Goal: Transaction & Acquisition: Purchase product/service

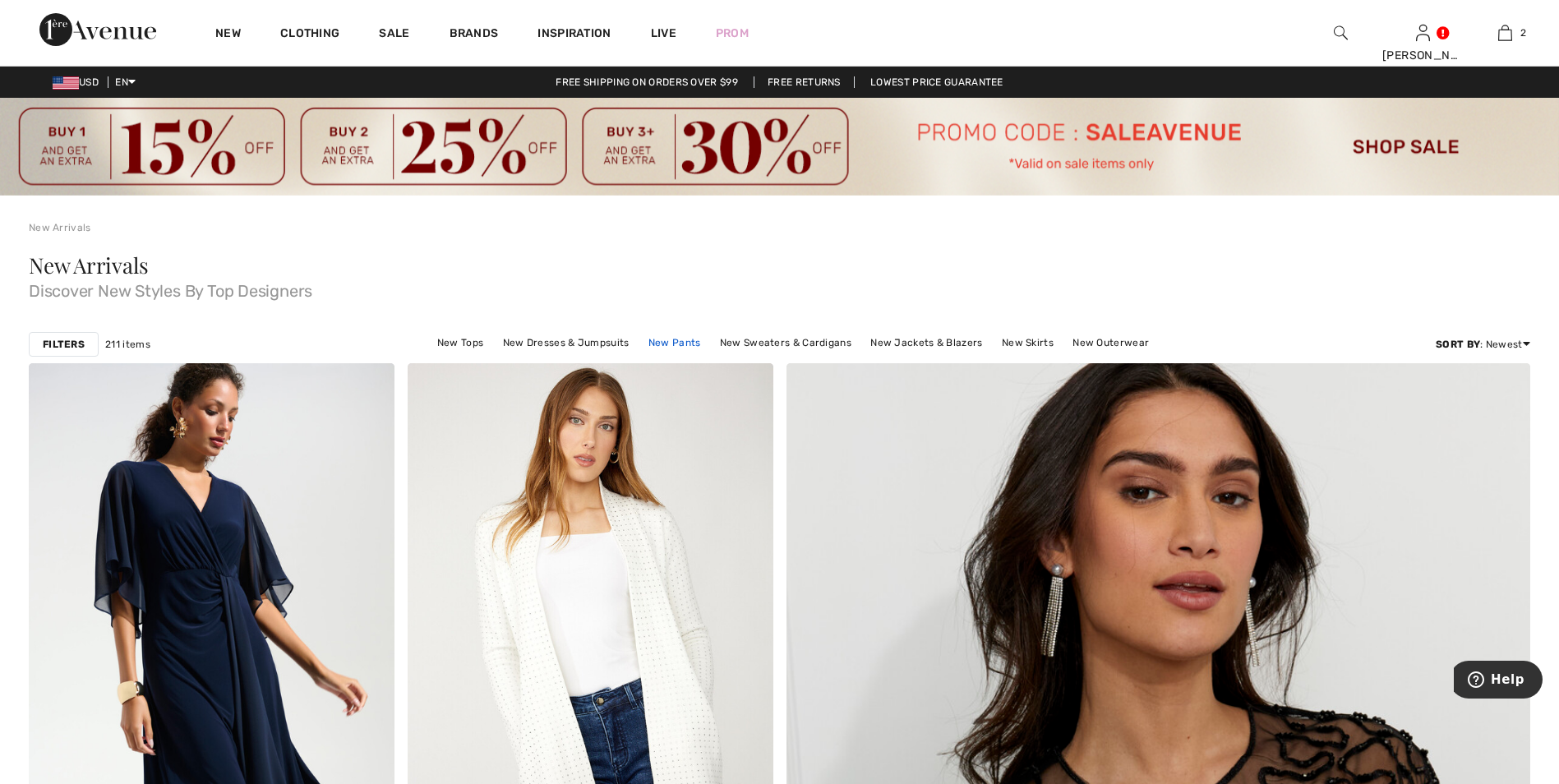
click at [690, 345] on link "New Pants" at bounding box center [675, 342] width 69 height 21
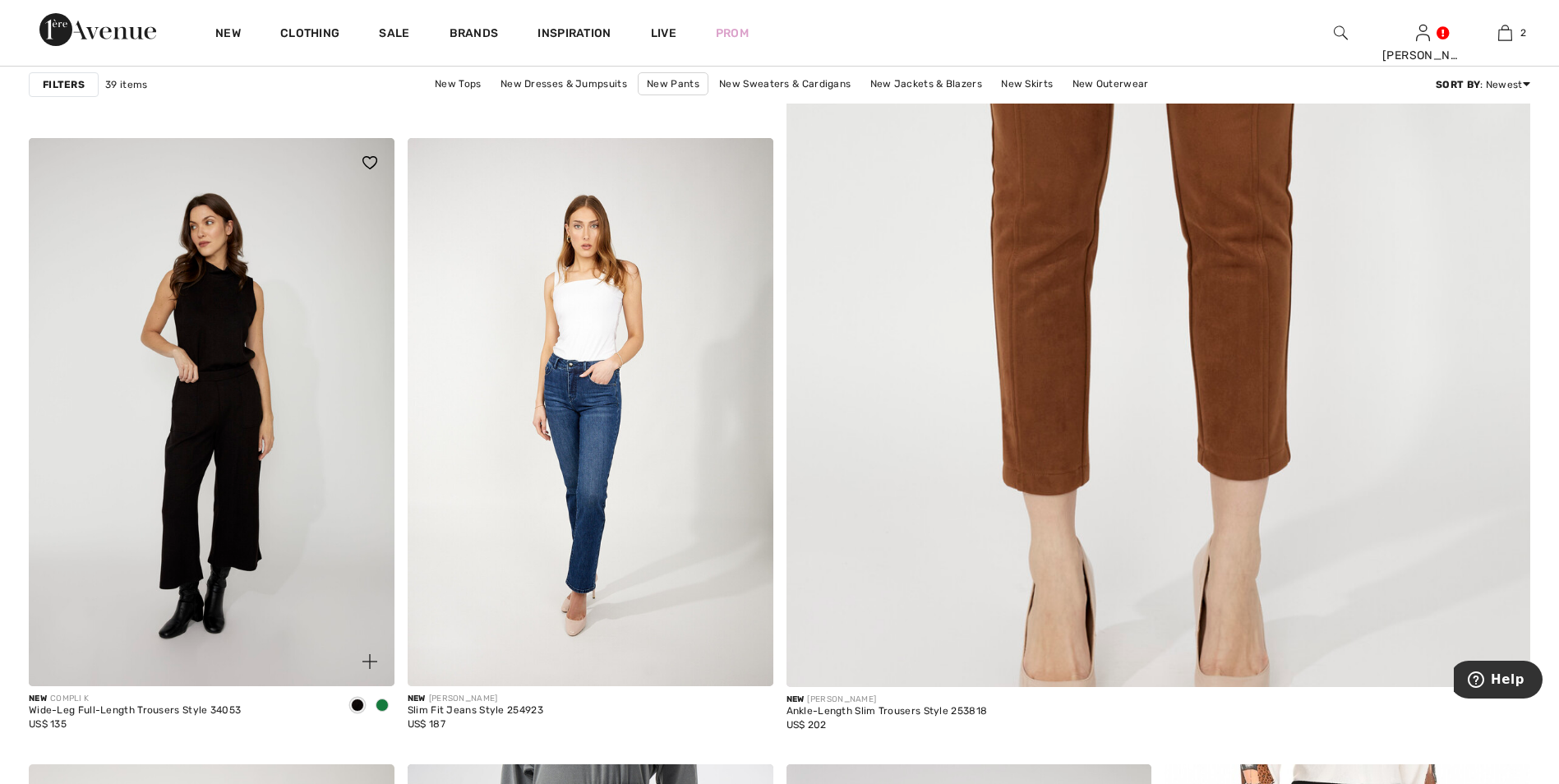
scroll to position [821, 0]
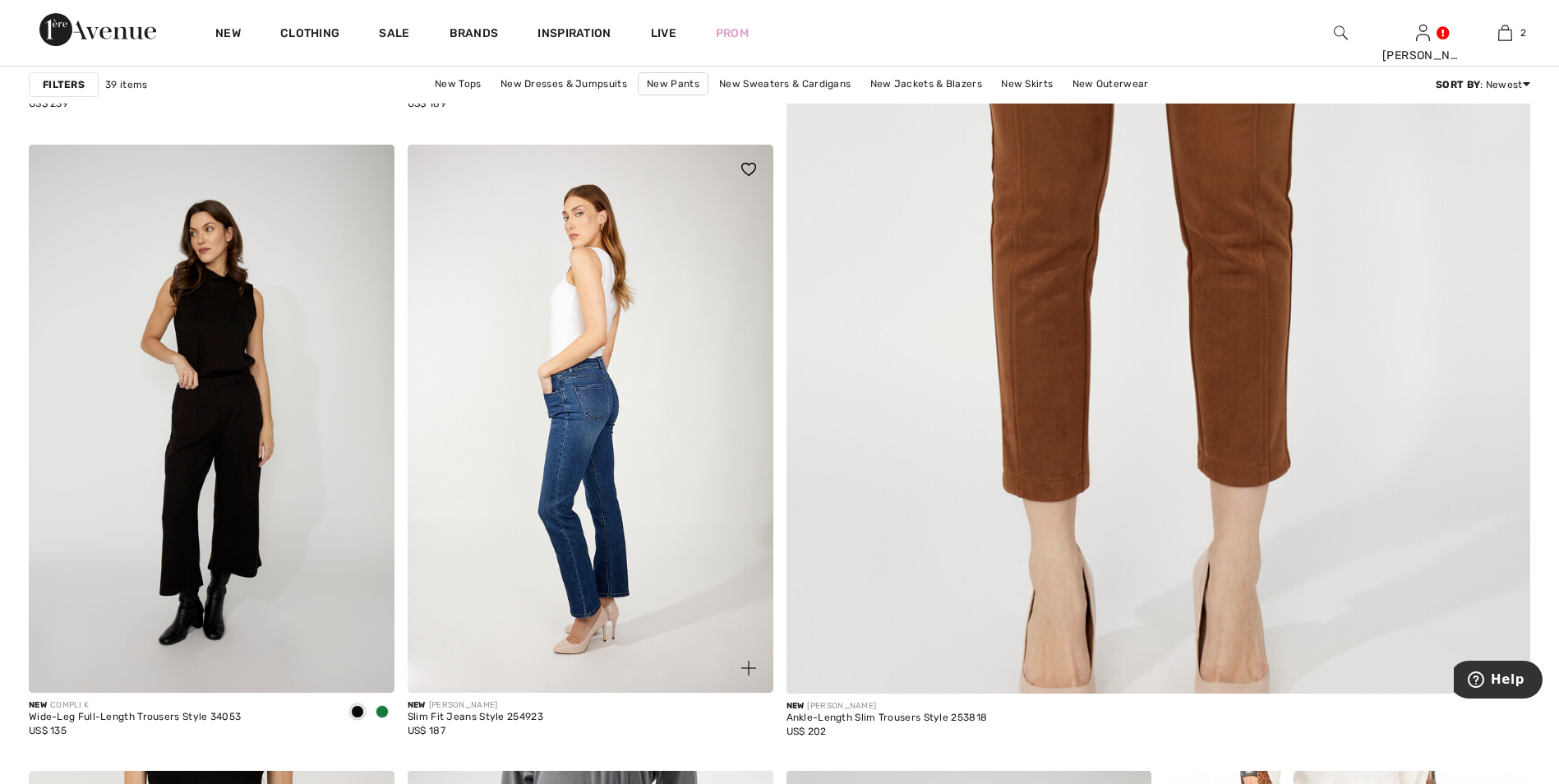
click at [560, 497] on img at bounding box center [590, 419] width 365 height 548
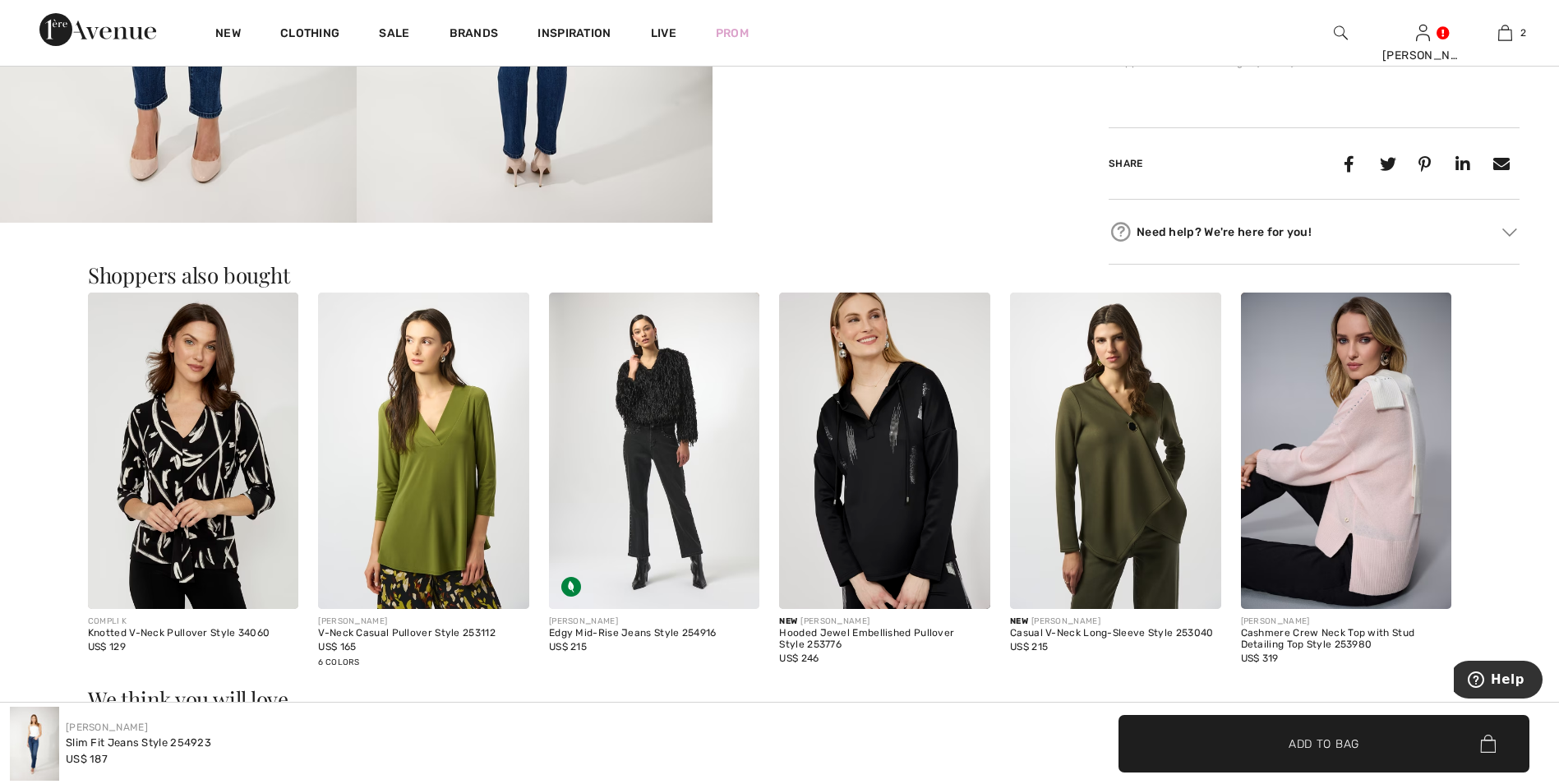
scroll to position [1314, 0]
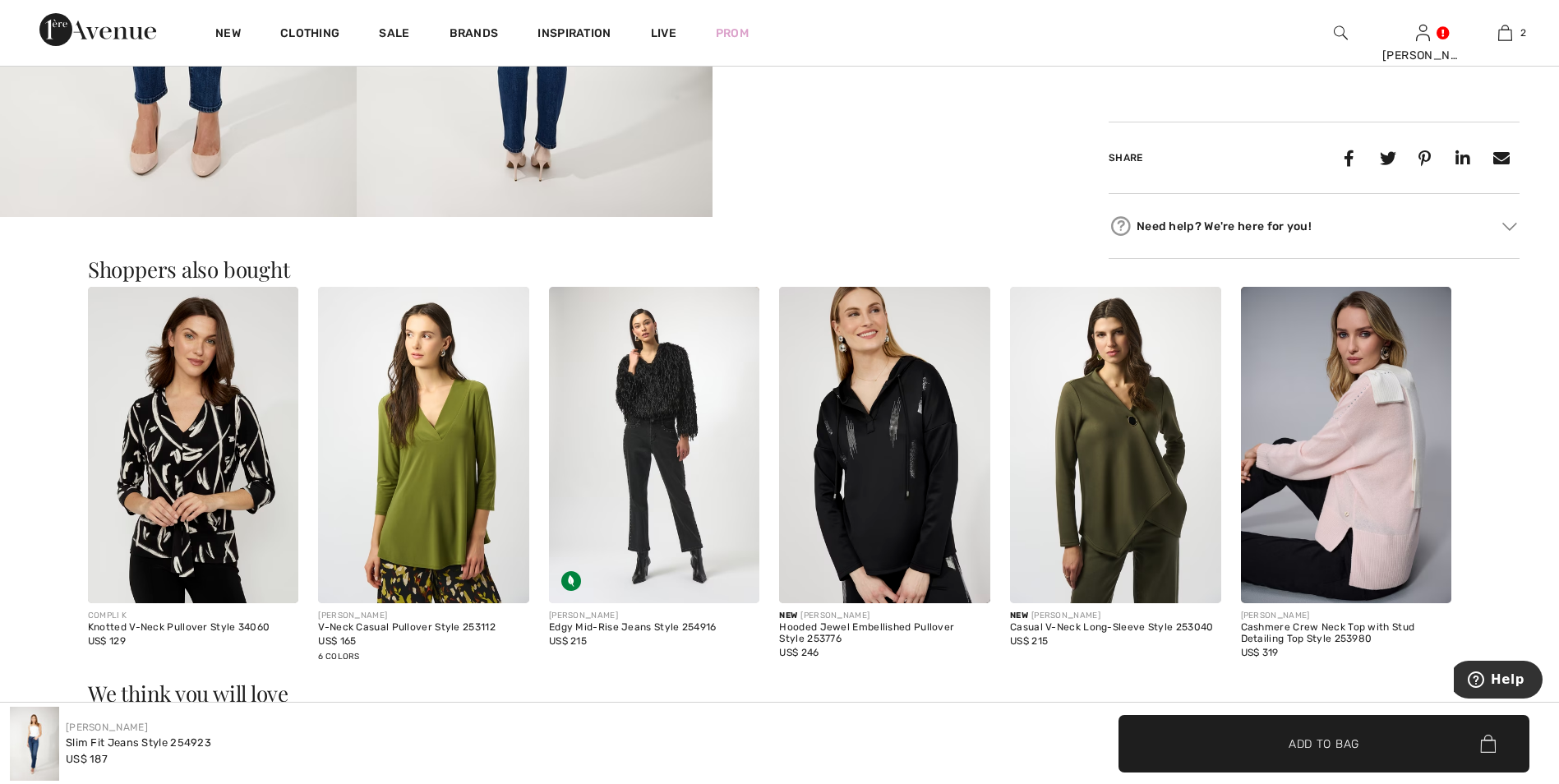
click at [184, 517] on img at bounding box center [194, 445] width 211 height 316
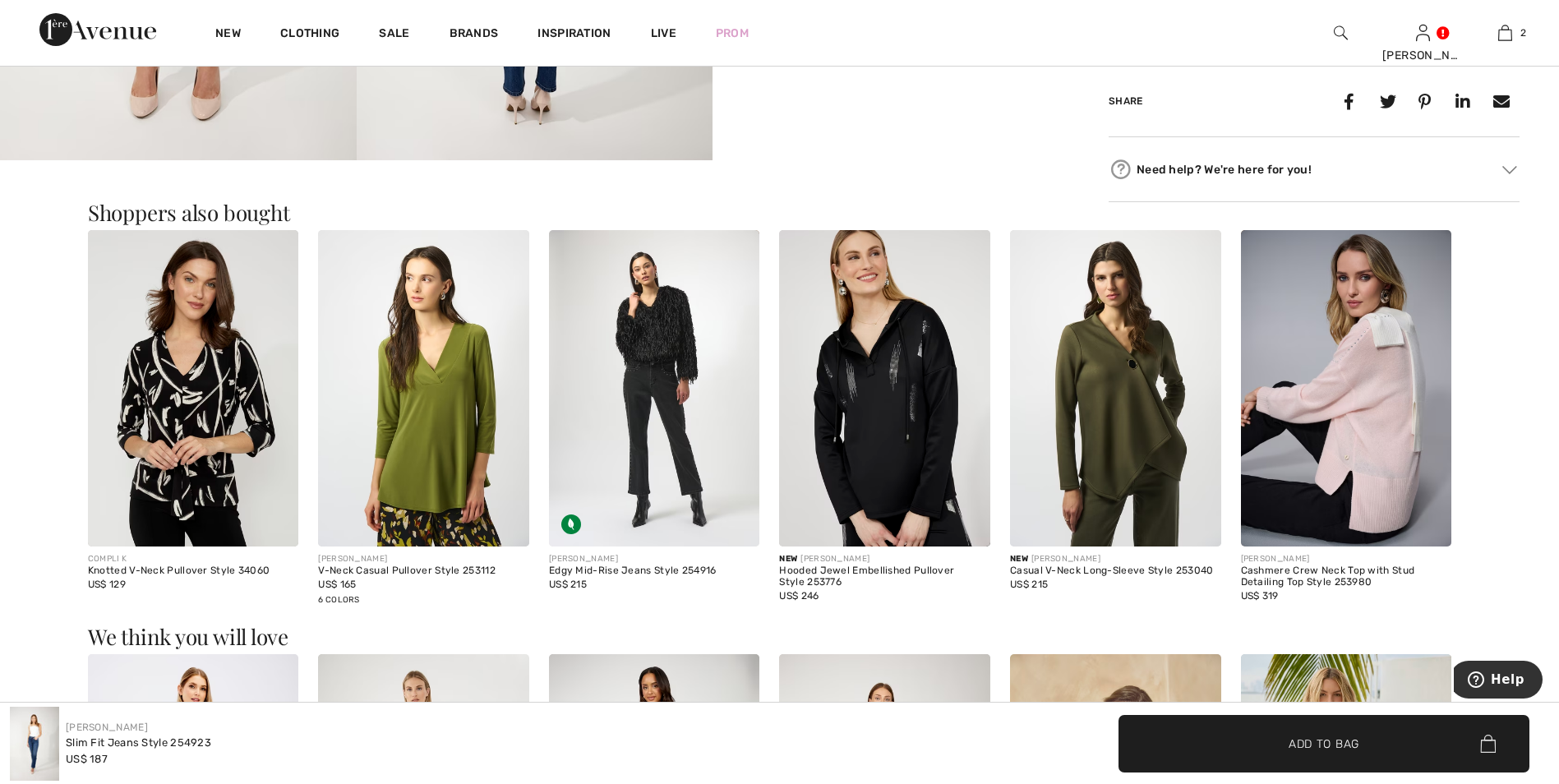
scroll to position [1314, 0]
